Goal: Task Accomplishment & Management: Use online tool/utility

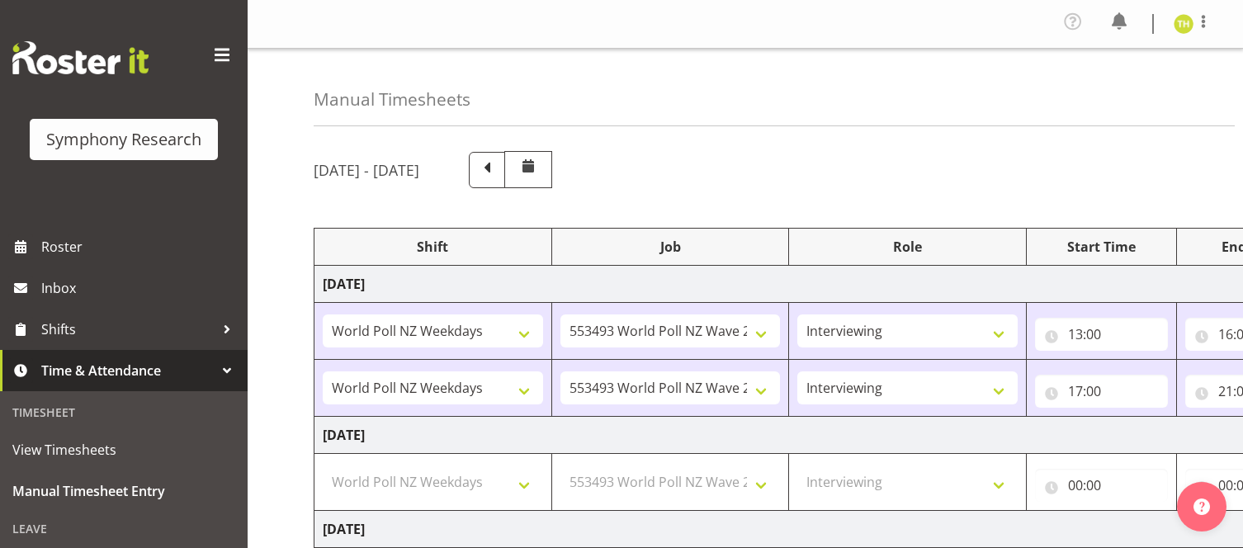
select select "41604"
select select "10527"
select select "47"
select select "41604"
select select "10527"
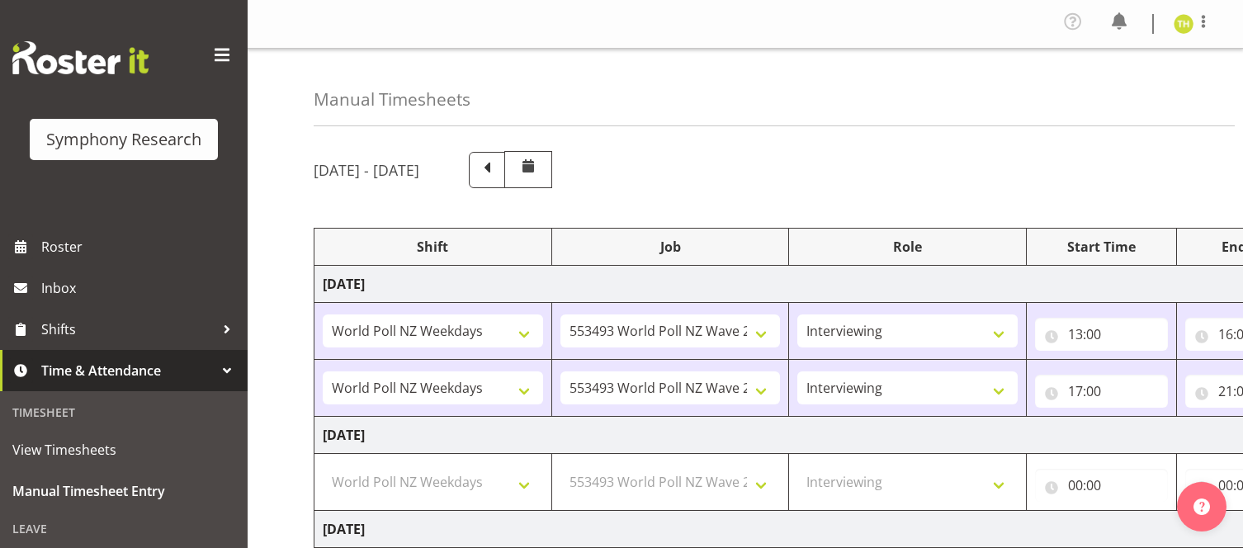
select select "47"
select select "41604"
select select "10527"
select select "47"
select select "41604"
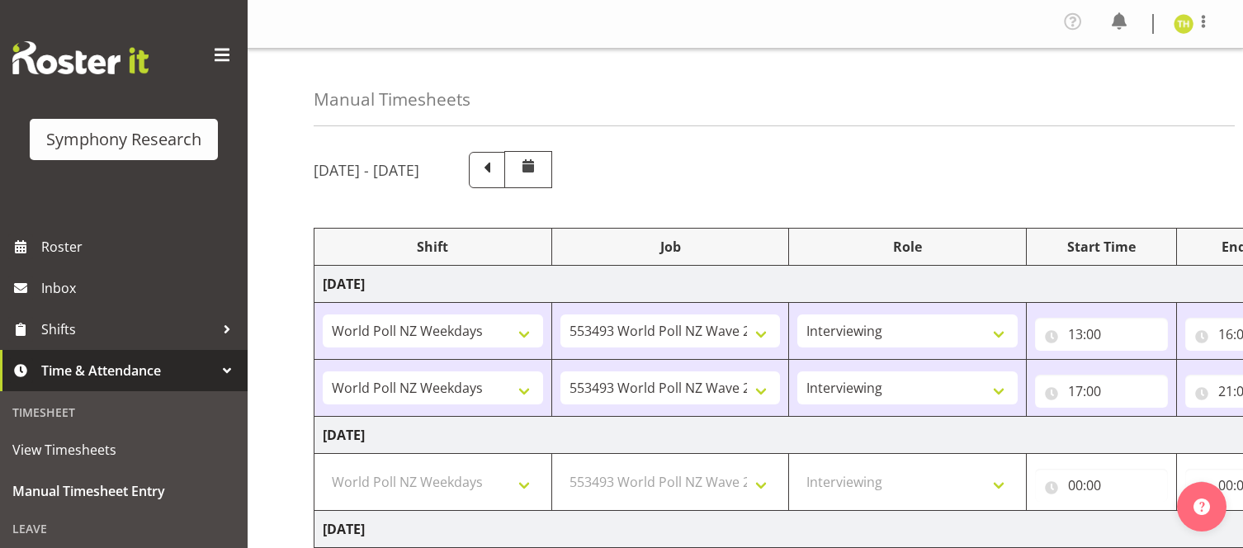
select select "10527"
select select "47"
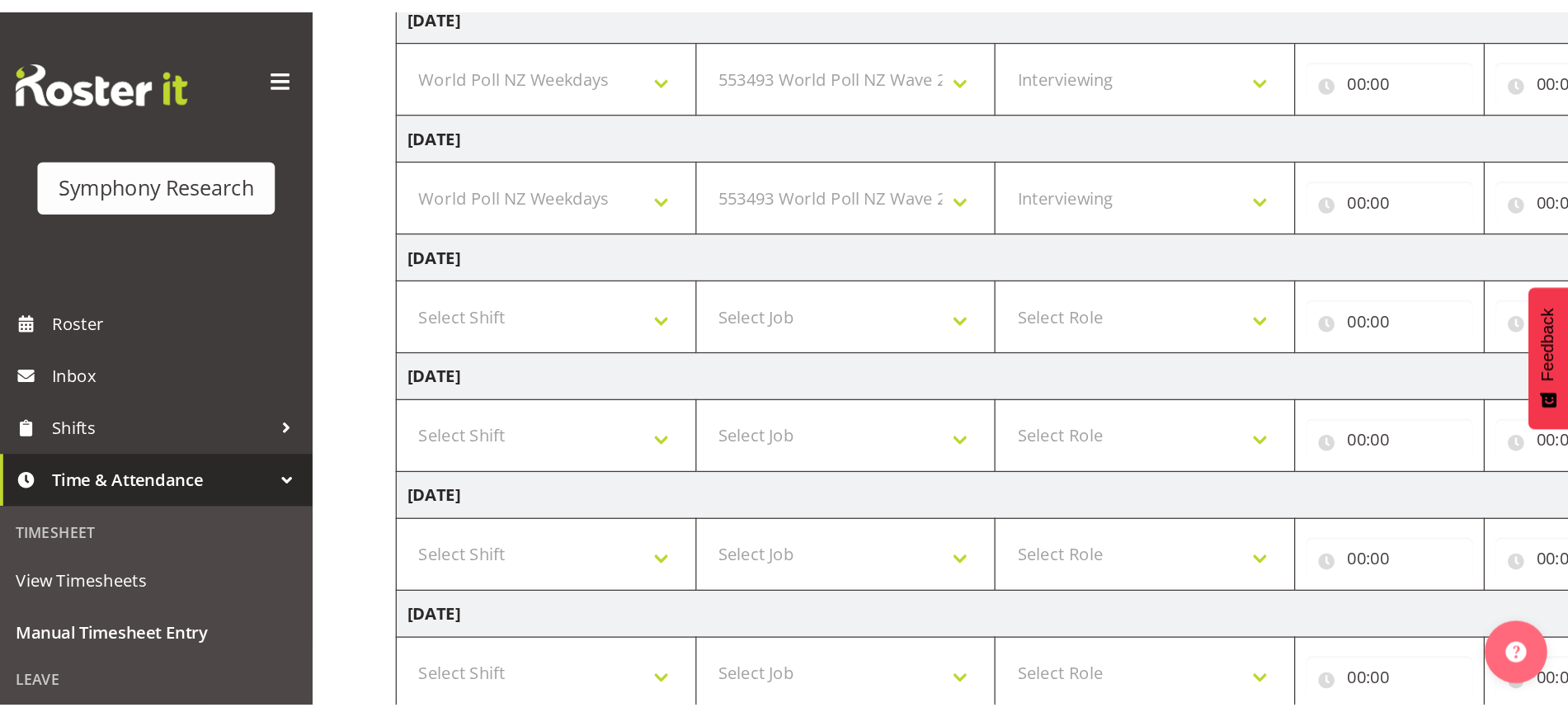
scroll to position [372, 0]
